Goal: Navigation & Orientation: Find specific page/section

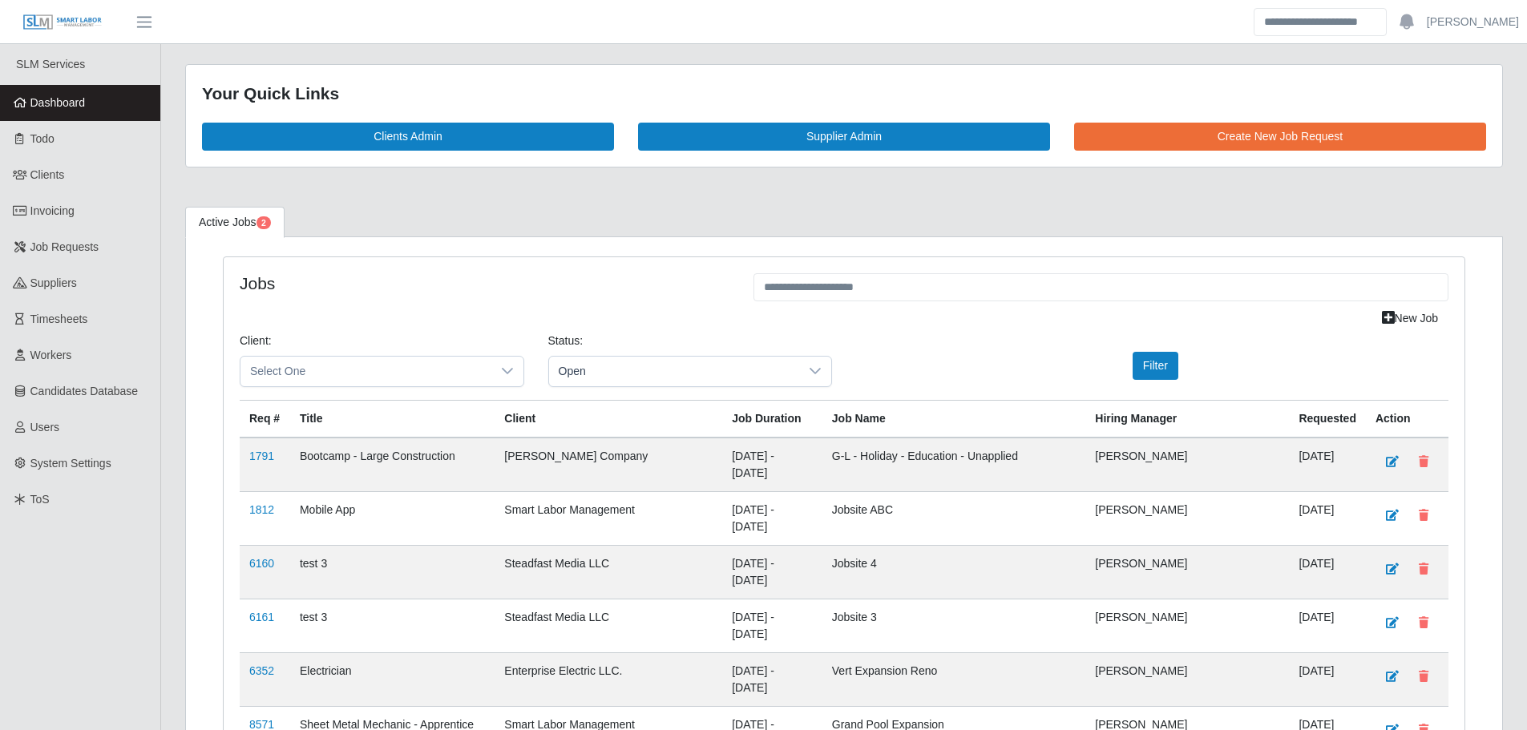
click at [125, 116] on link "Dashboard" at bounding box center [80, 103] width 160 height 36
click at [78, 112] on link "Dashboard" at bounding box center [80, 103] width 160 height 36
